Goal: Task Accomplishment & Management: Manage account settings

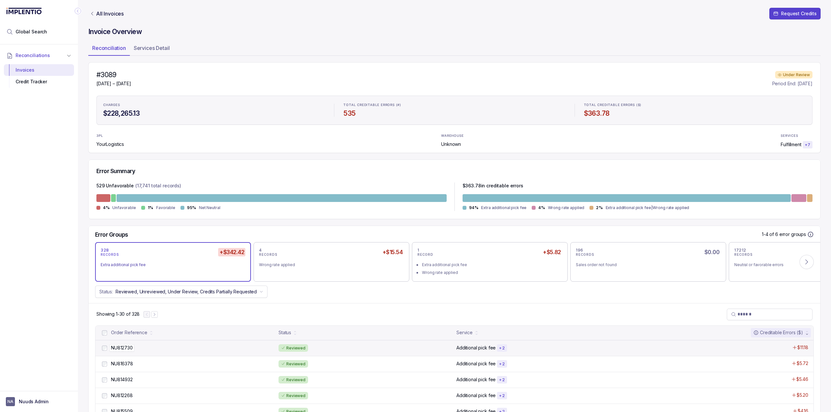
click at [143, 349] on div "NU812730 NU812730" at bounding box center [193, 348] width 164 height 6
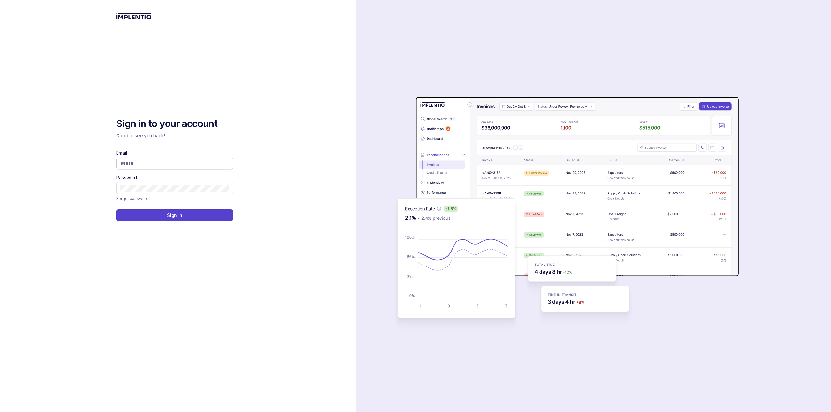
click at [141, 168] on span at bounding box center [174, 164] width 117 height 12
click at [142, 164] on input "Email" at bounding box center [174, 163] width 108 height 6
type input "**********"
